Goal: Transaction & Acquisition: Purchase product/service

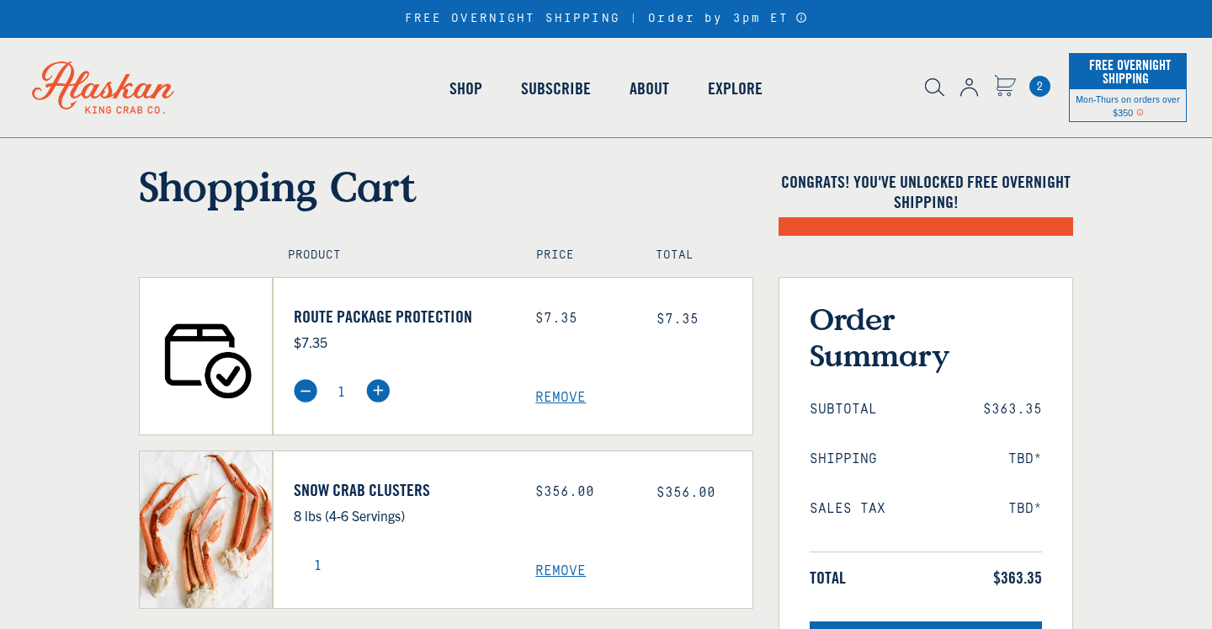
select select "40826420691023"
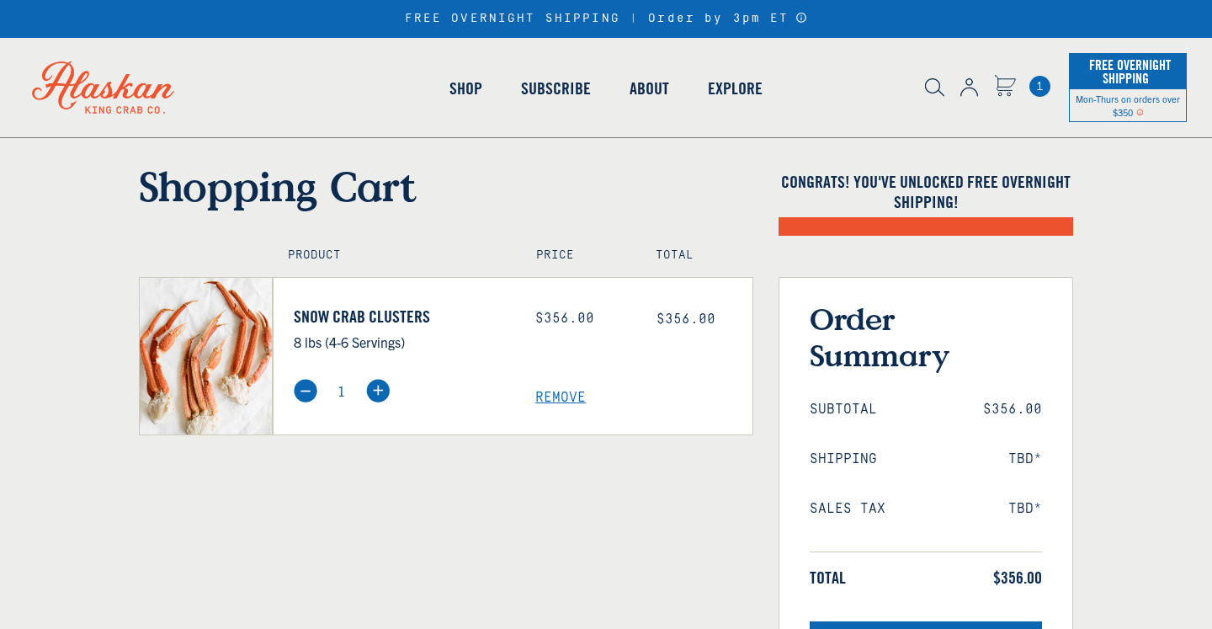
select select "40826420691023"
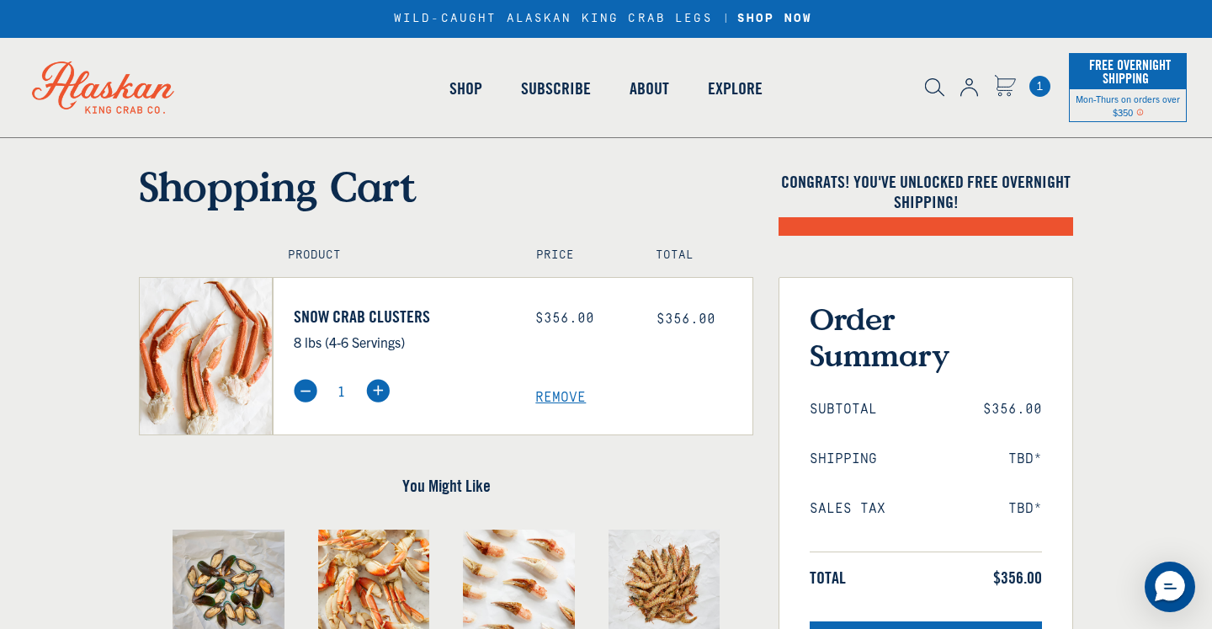
click at [1045, 84] on span "1" at bounding box center [1040, 86] width 21 height 21
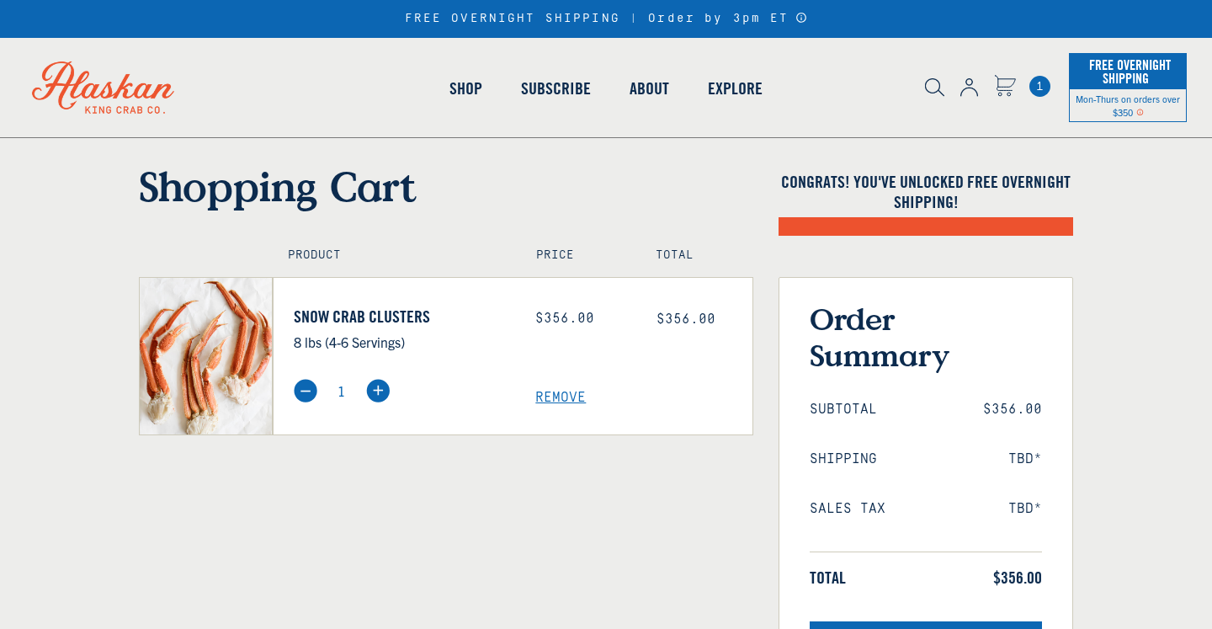
select select "40826420691023"
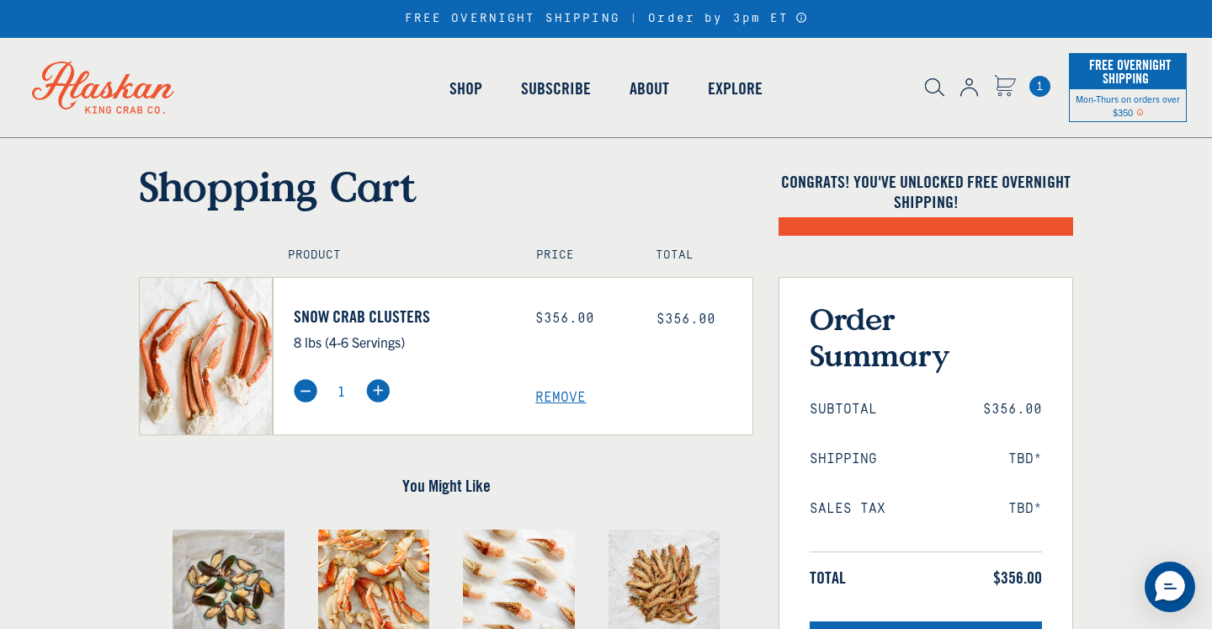
click at [1163, 579] on icon "Messenger Dummy Widget" at bounding box center [1170, 585] width 26 height 26
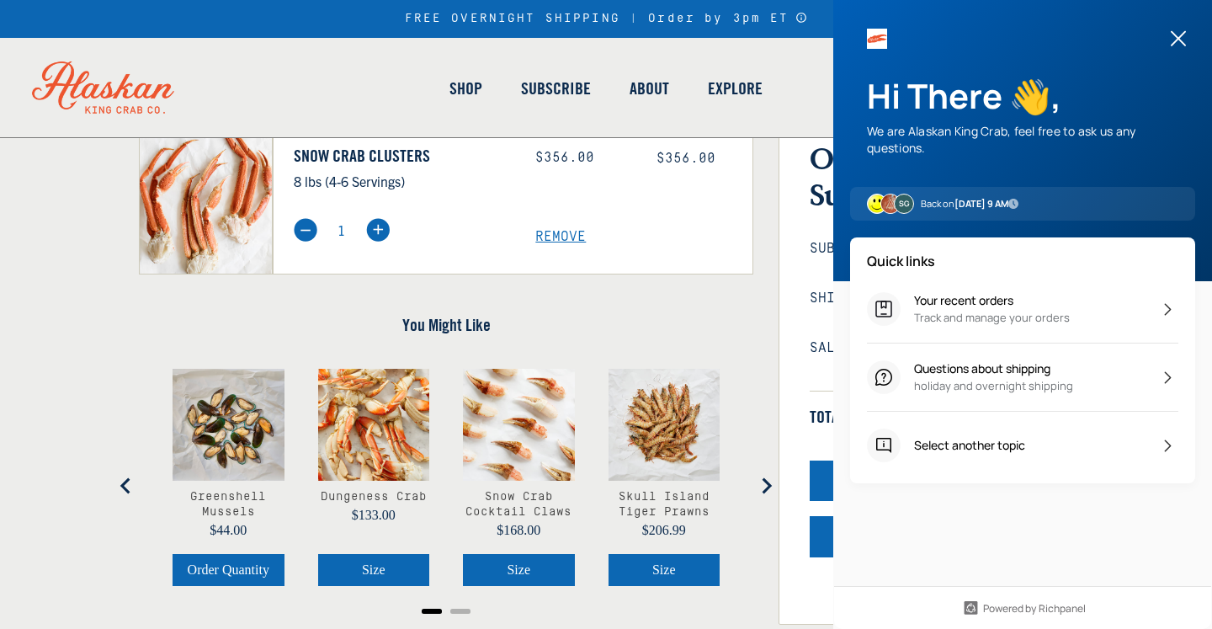
scroll to position [168, 0]
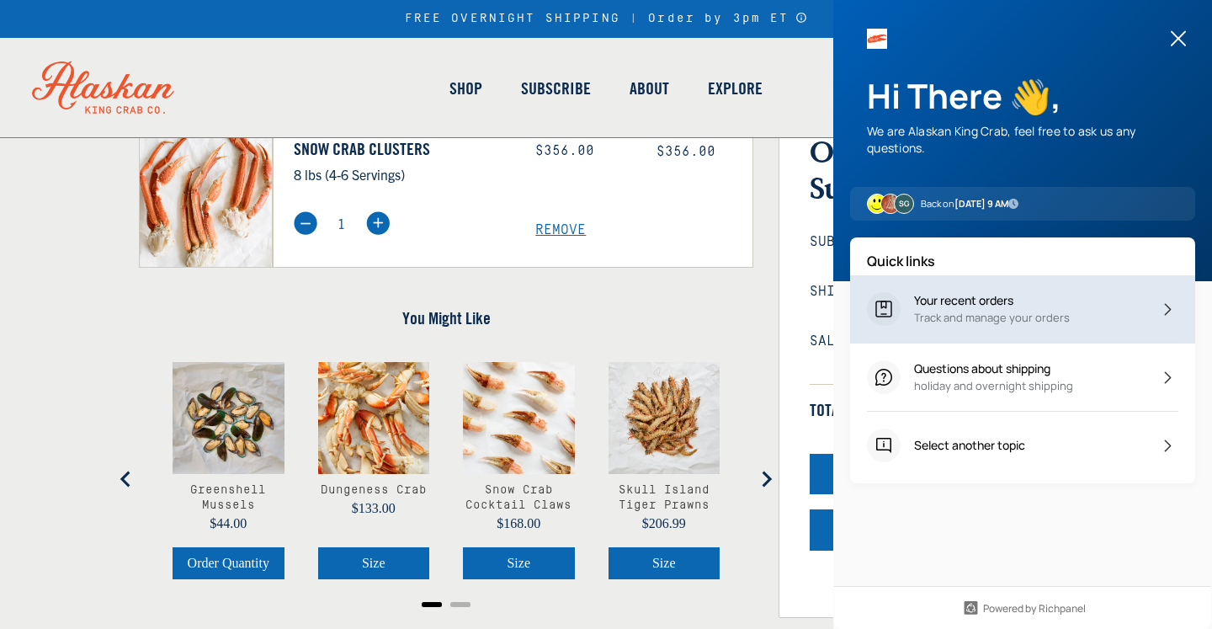
click at [1157, 320] on icon at bounding box center [1167, 309] width 21 height 21
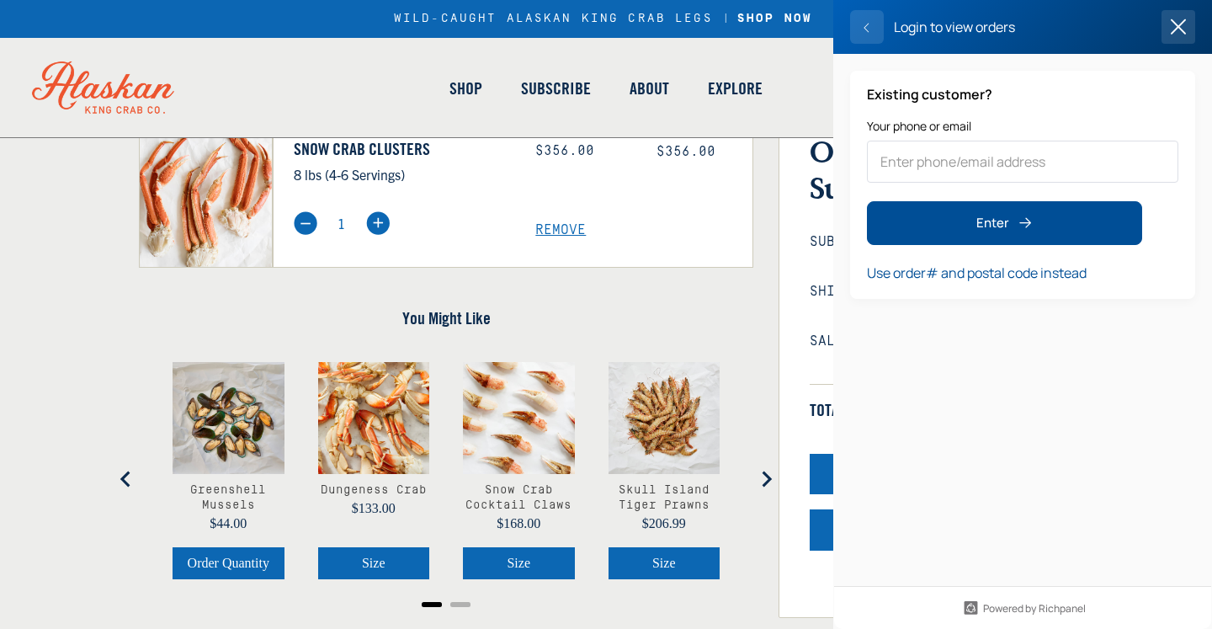
click at [1166, 40] on icon at bounding box center [1178, 26] width 25 height 25
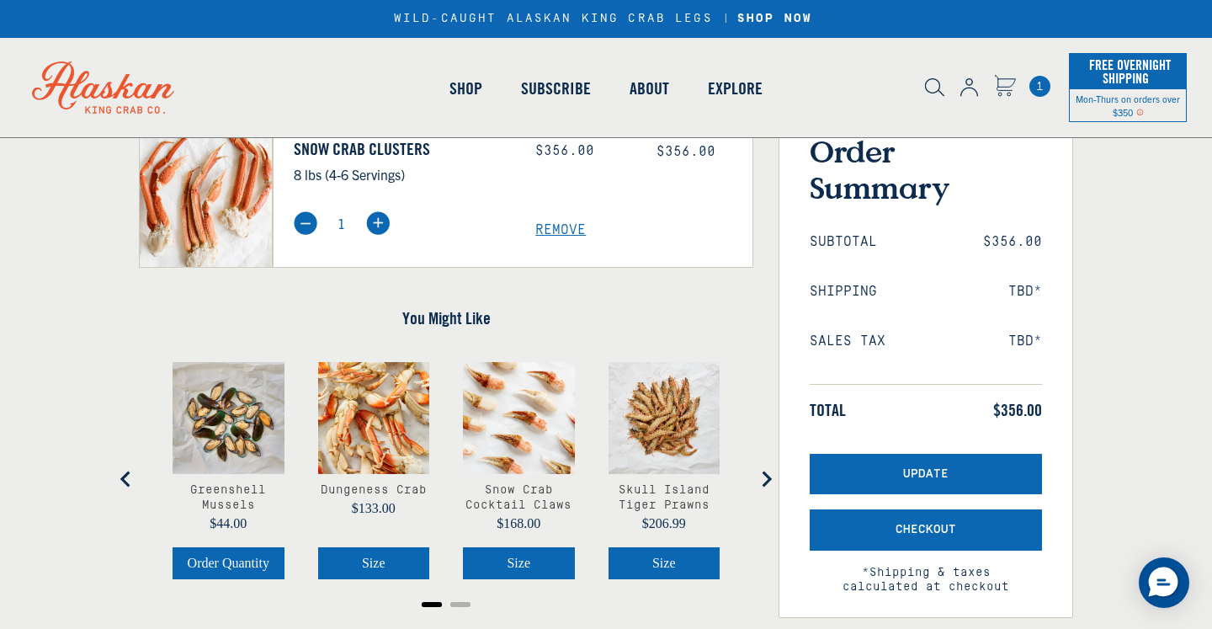
click at [1040, 87] on span "1" at bounding box center [1040, 86] width 21 height 21
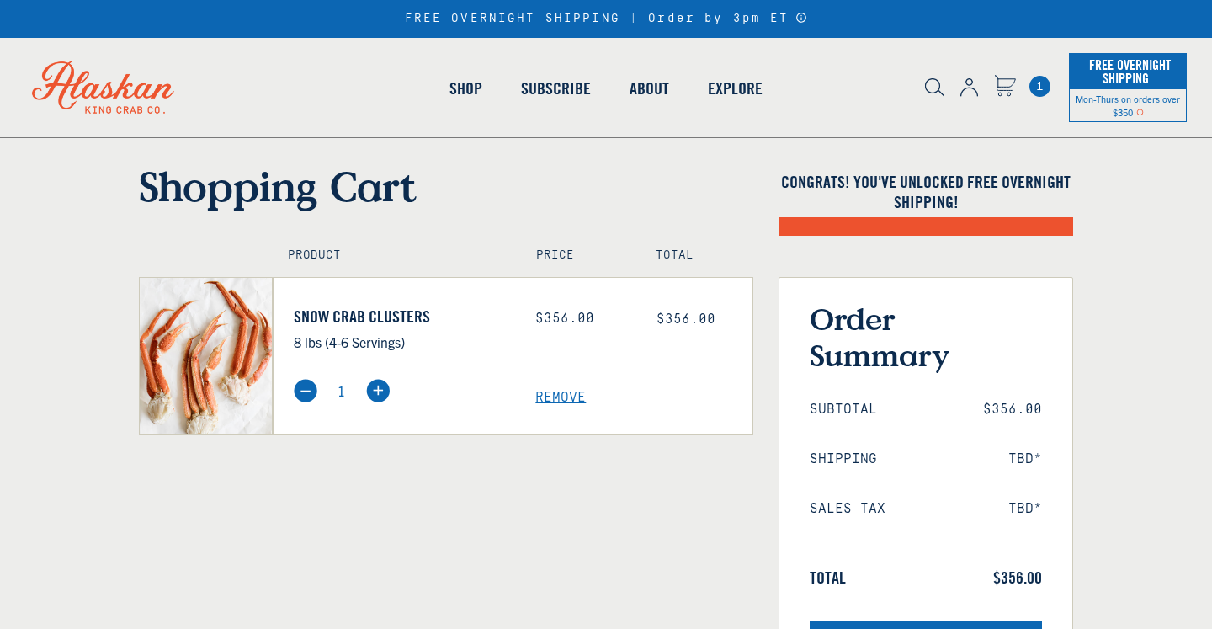
select select "40826420691023"
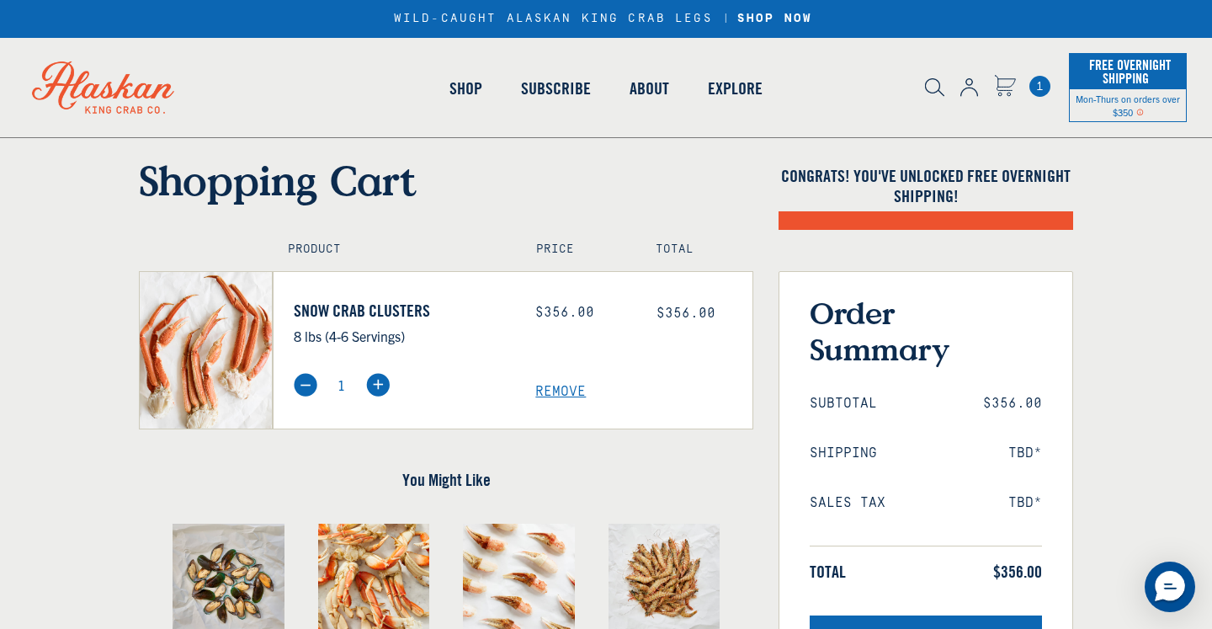
scroll to position [6, 0]
click at [969, 86] on img at bounding box center [969, 87] width 18 height 19
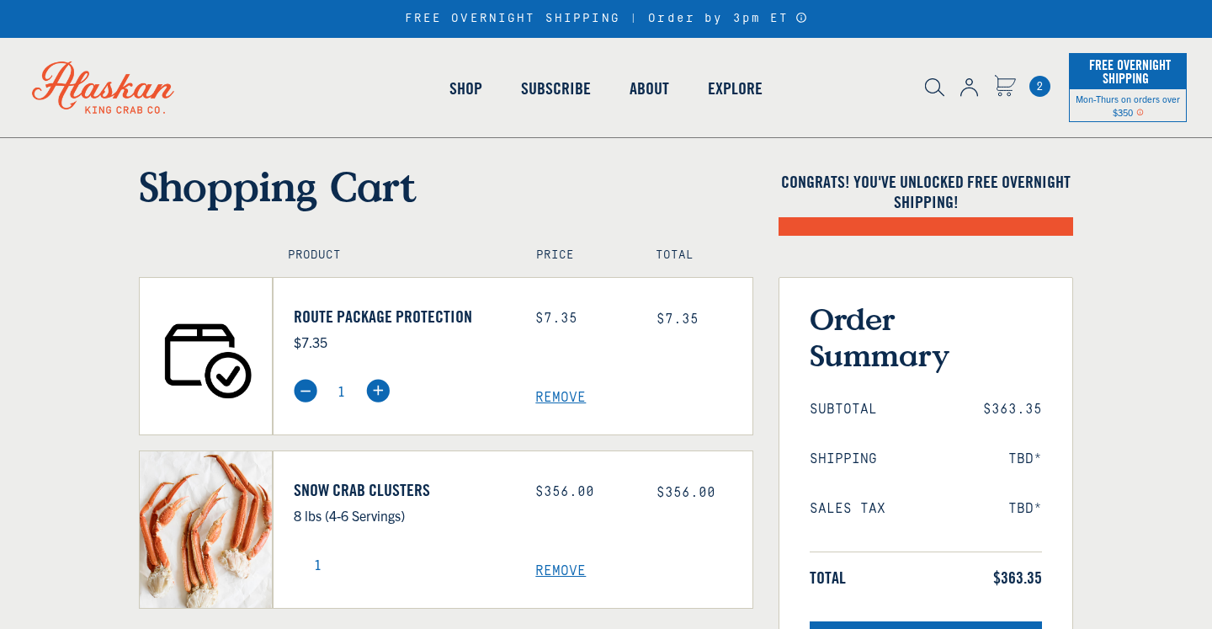
select select "40826420691023"
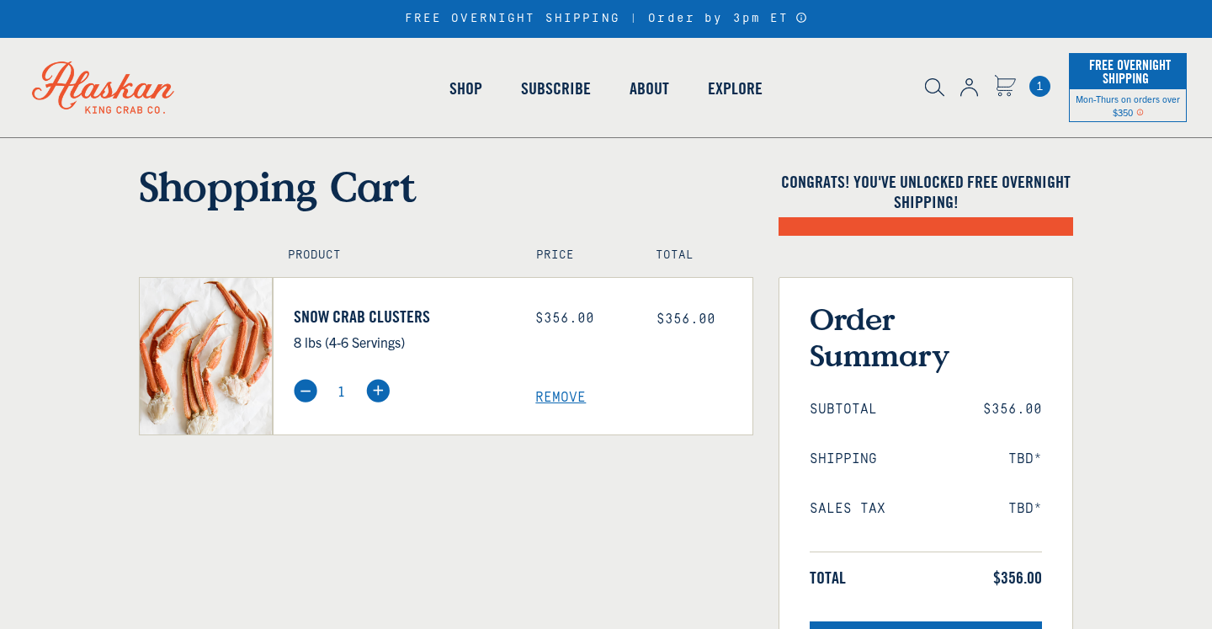
select select "40826420691023"
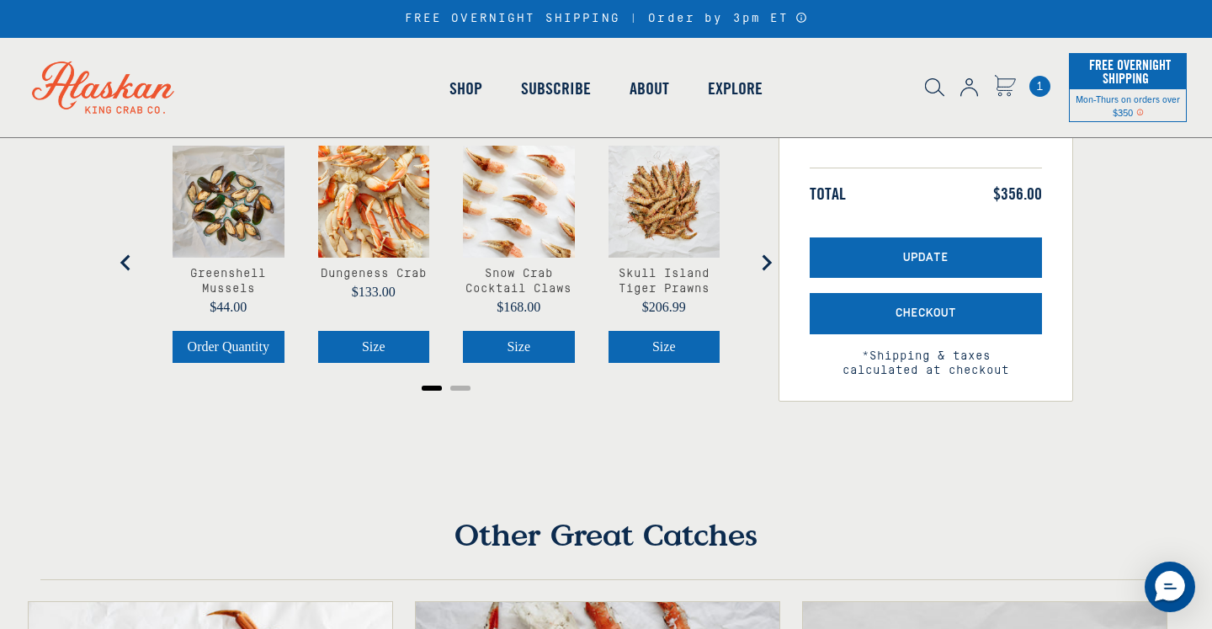
scroll to position [484, 0]
